Goal: Task Accomplishment & Management: Manage account settings

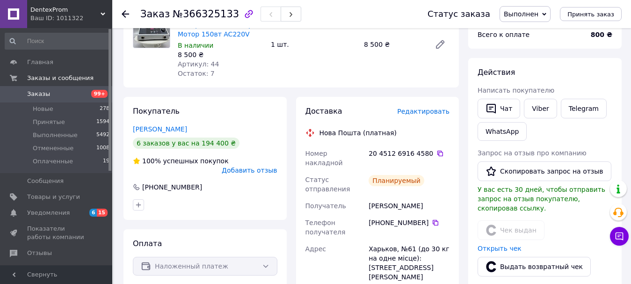
scroll to position [32, 0]
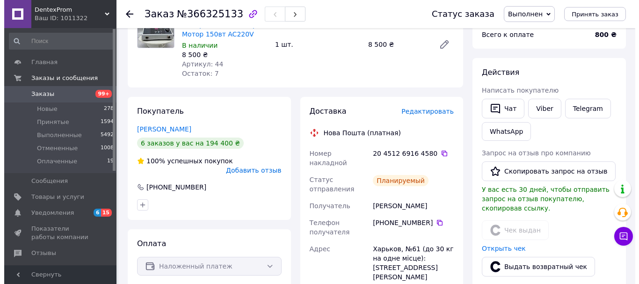
scroll to position [0, 0]
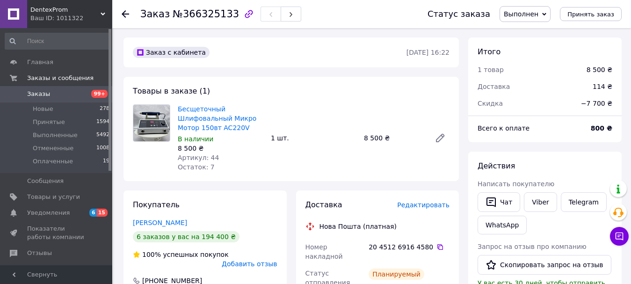
click at [88, 89] on link "Заказы 99+" at bounding box center [57, 94] width 115 height 16
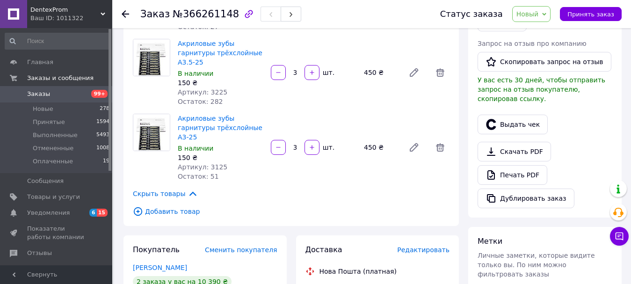
scroll to position [94, 0]
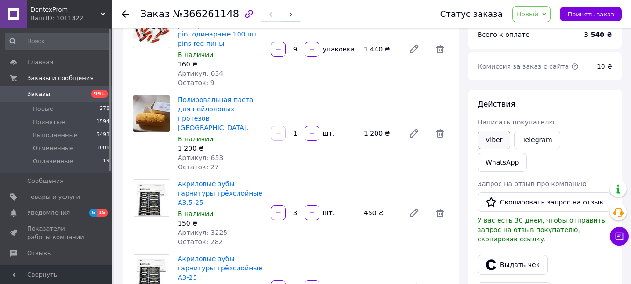
click at [505, 142] on link "Viber" at bounding box center [494, 140] width 33 height 19
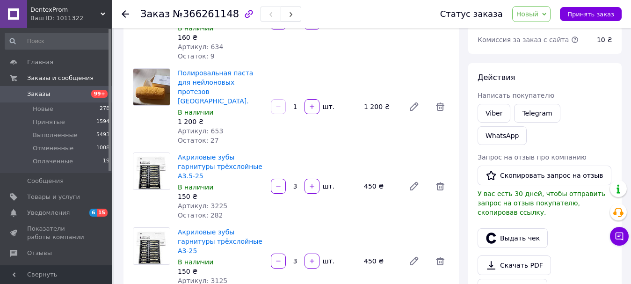
scroll to position [0, 0]
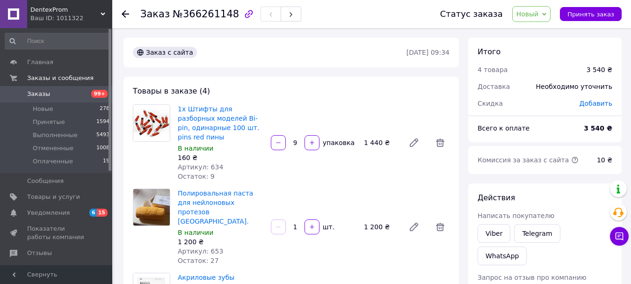
click at [369, 250] on div "Товары в заказе (4) 1х Штифты для разборных моделей Bi-pin, одинарные 100 шт. p…" at bounding box center [292, 268] width 336 height 383
